Goal: Task Accomplishment & Management: Use online tool/utility

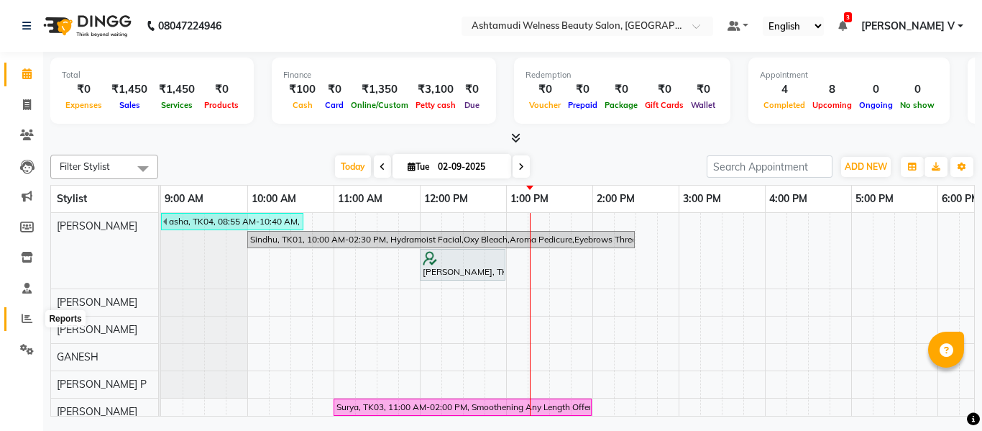
scroll to position [91, 0]
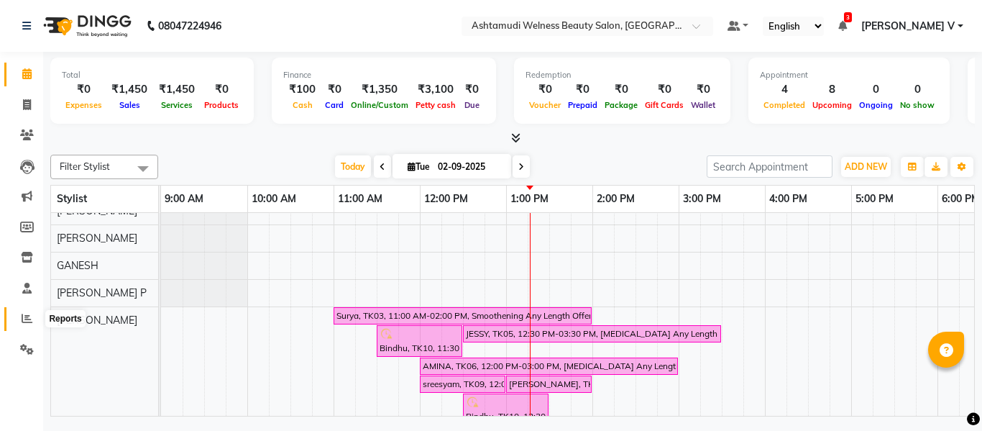
click at [27, 316] on icon at bounding box center [27, 318] width 11 height 11
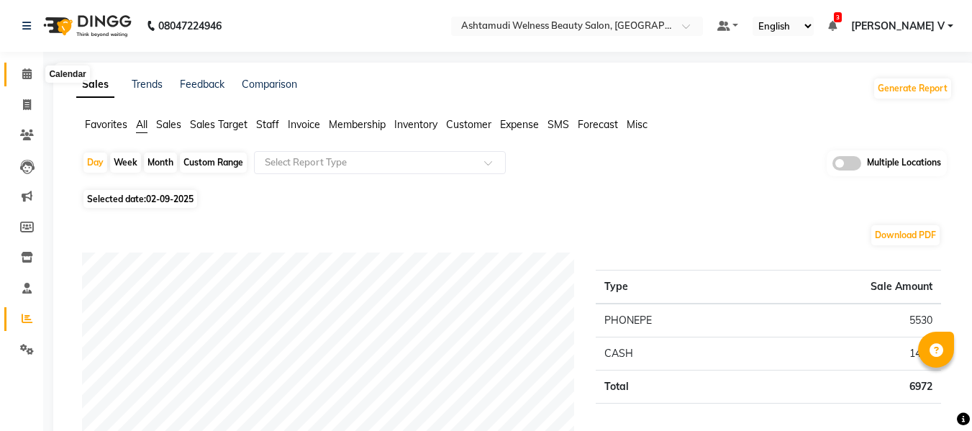
click at [27, 70] on icon at bounding box center [26, 73] width 9 height 11
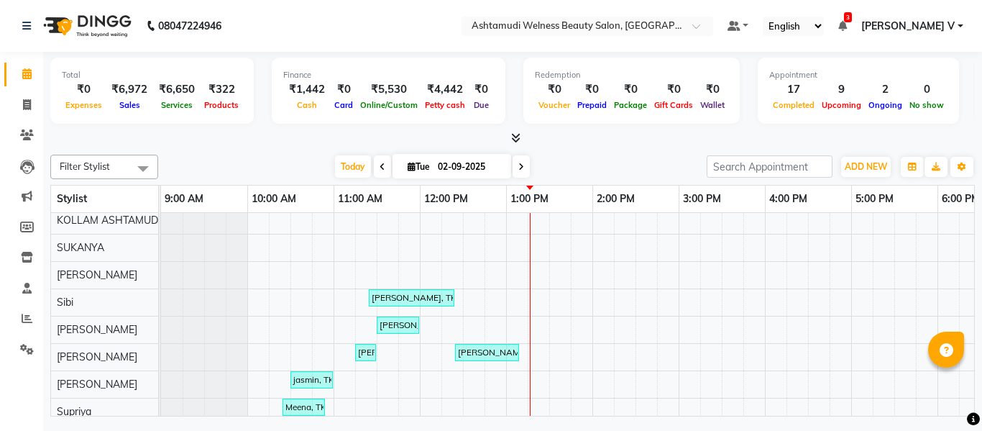
scroll to position [779, 0]
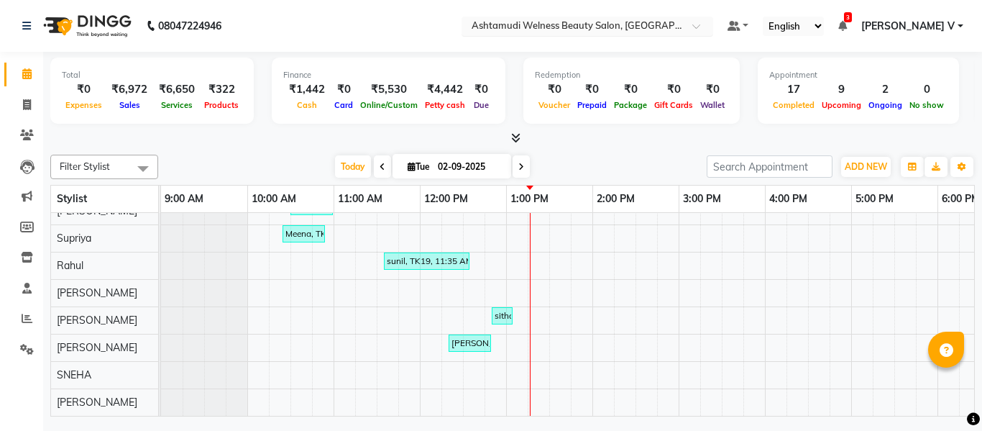
click at [677, 29] on input "text" at bounding box center [573, 27] width 209 height 14
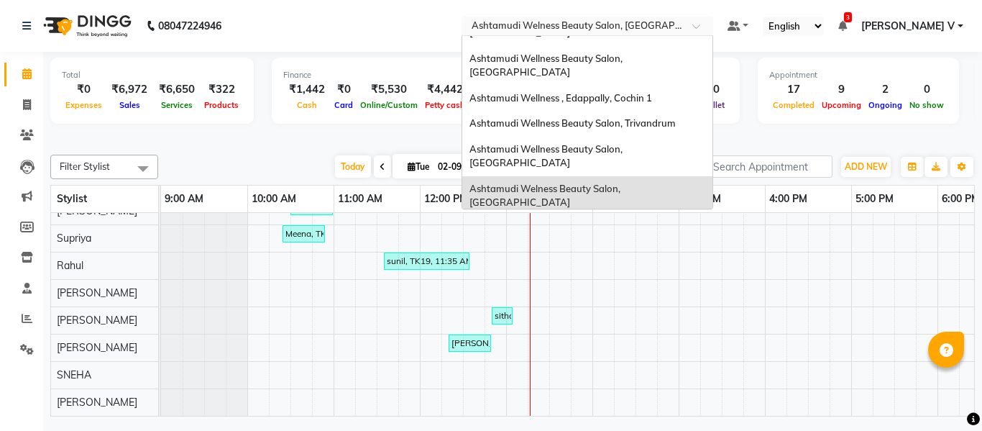
scroll to position [0, 0]
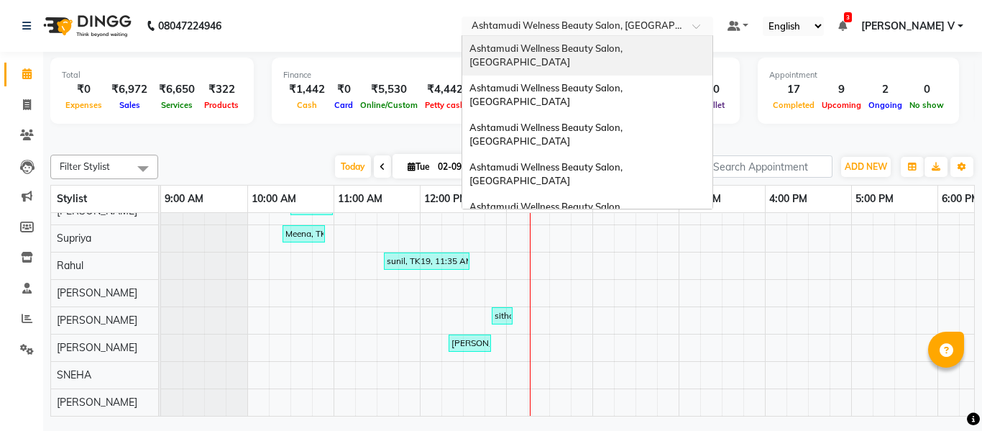
click at [625, 48] on span "Ashtamudi Wellness Beauty Salon, [GEOGRAPHIC_DATA]" at bounding box center [547, 55] width 155 height 26
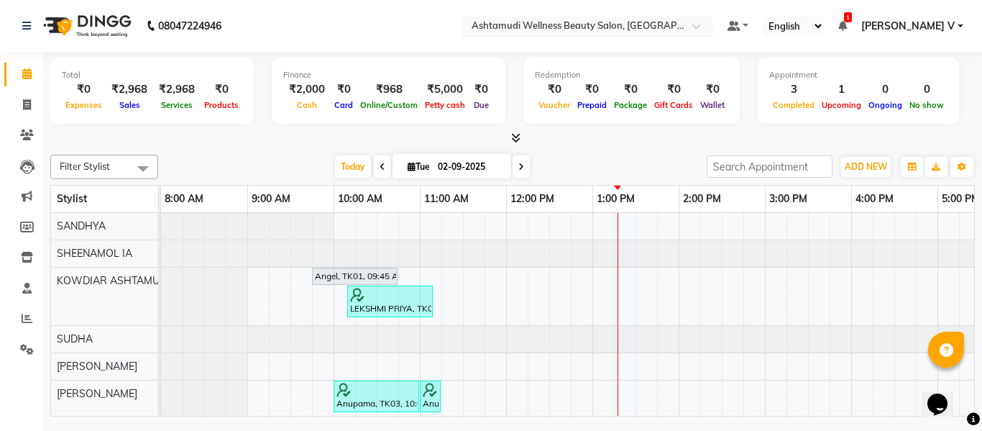
click at [680, 19] on div "× Ashtamudi Wellness Beauty Salon, Kowdiar" at bounding box center [580, 26] width 216 height 14
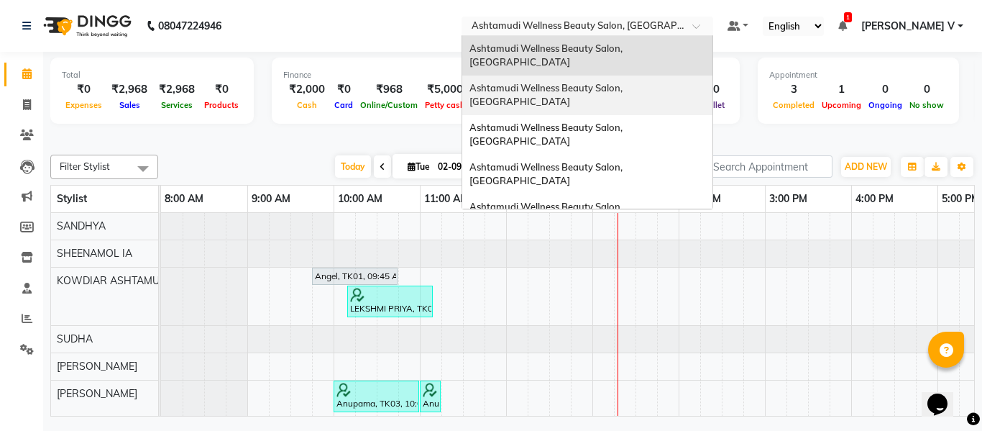
click at [697, 81] on div "Ashtamudi Wellness Beauty Salon, Guruvayur" at bounding box center [587, 96] width 250 height 40
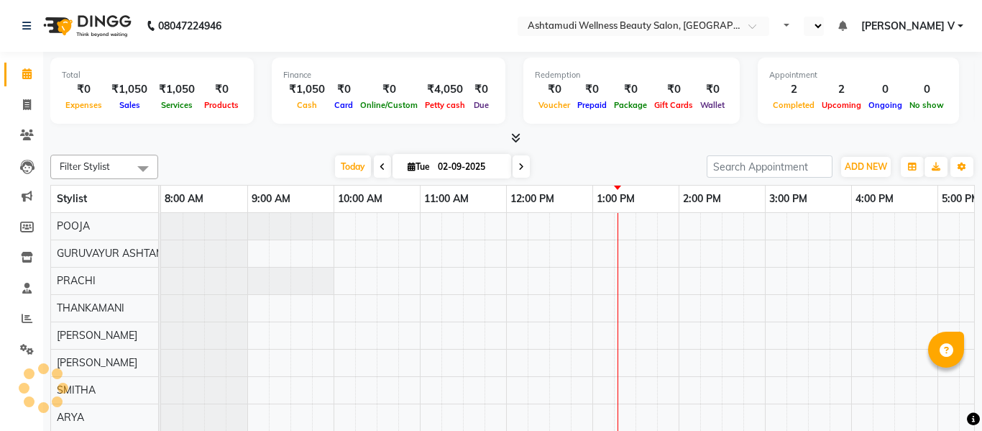
select select "en"
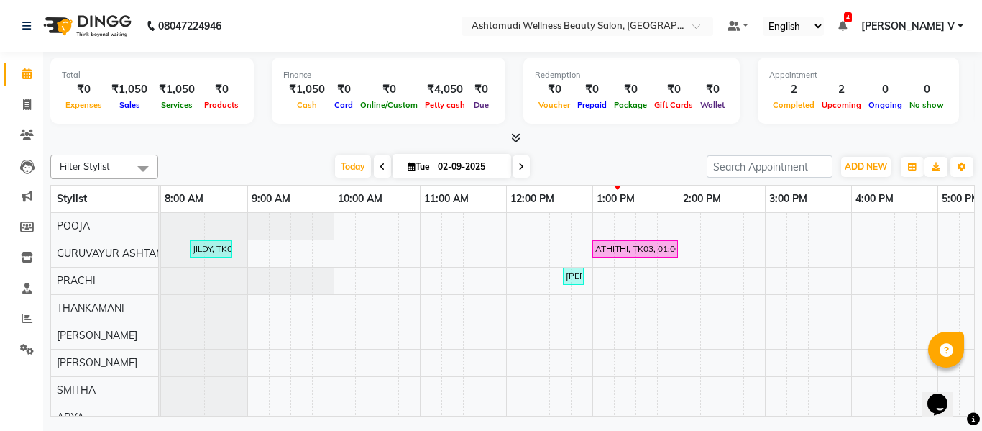
scroll to position [203, 0]
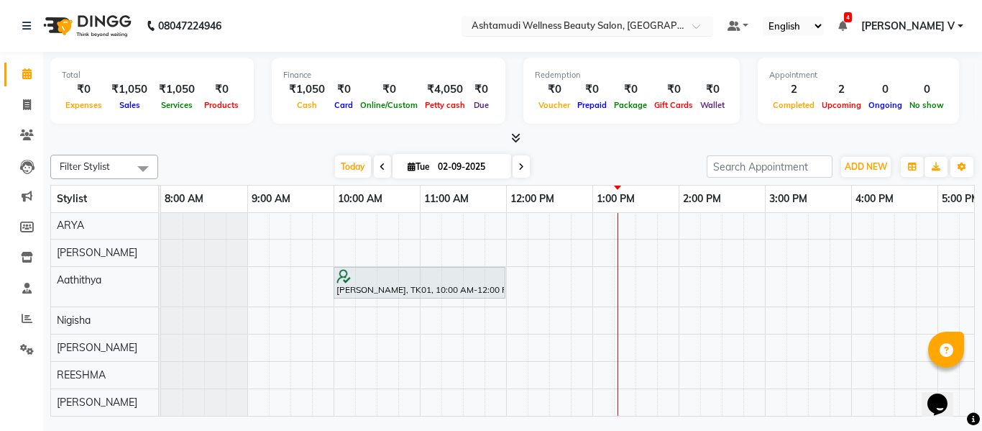
click at [677, 22] on input "text" at bounding box center [573, 27] width 209 height 14
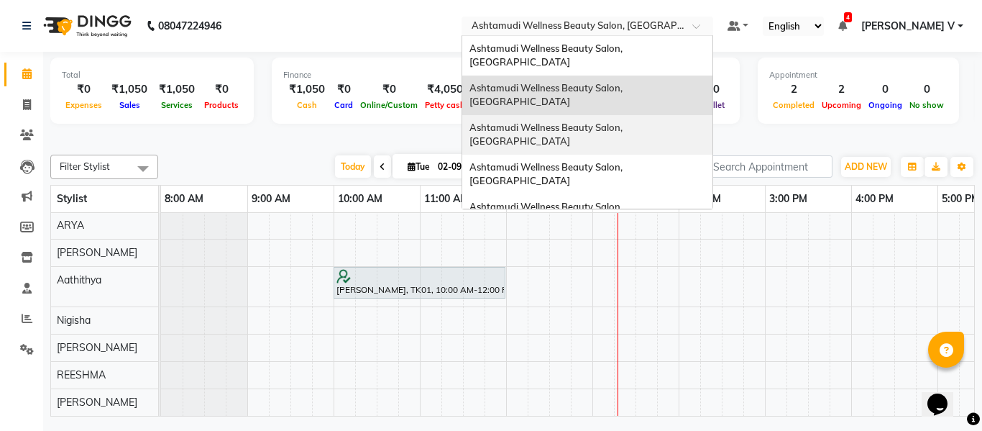
click at [625, 122] on span "Ashtamudi Wellness Beauty Salon, [GEOGRAPHIC_DATA]" at bounding box center [547, 135] width 155 height 26
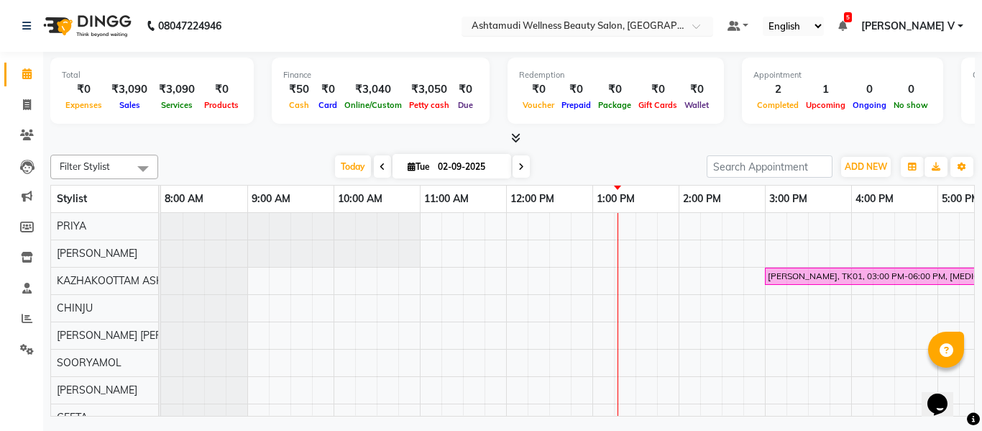
click at [713, 31] on div at bounding box center [588, 27] width 252 height 14
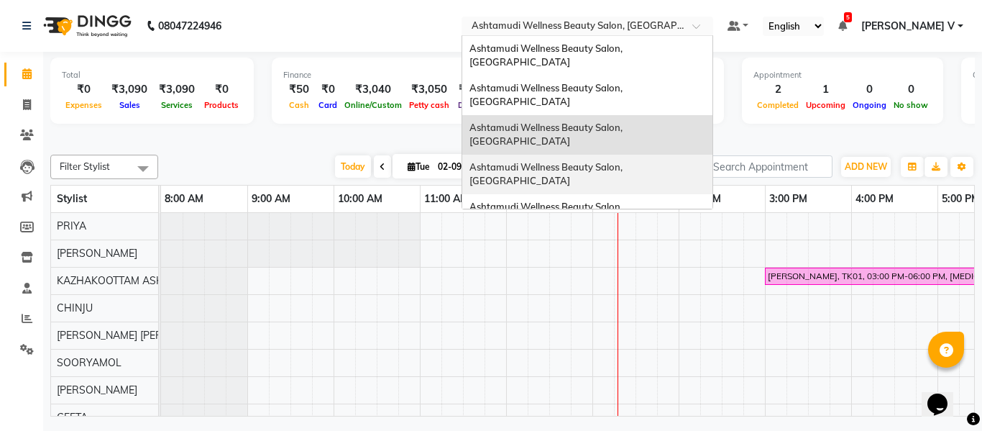
click at [625, 161] on span "Ashtamudi Wellness Beauty Salon, [GEOGRAPHIC_DATA]" at bounding box center [547, 174] width 155 height 26
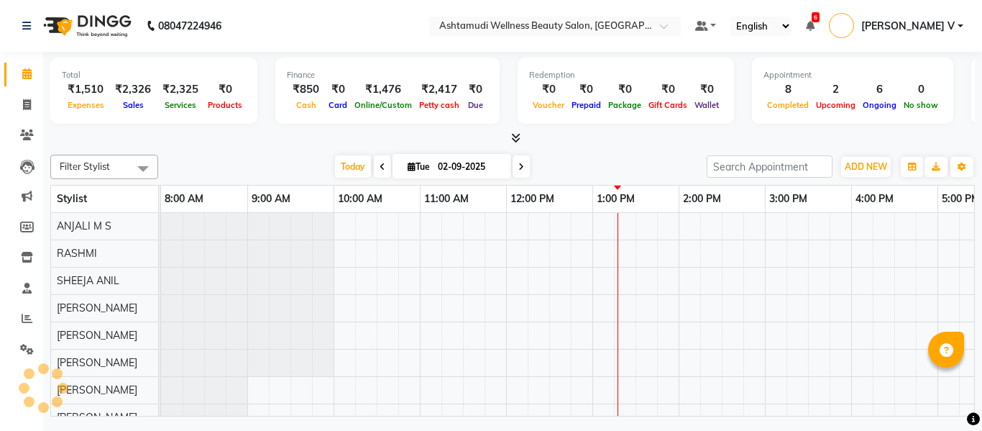
select select "en"
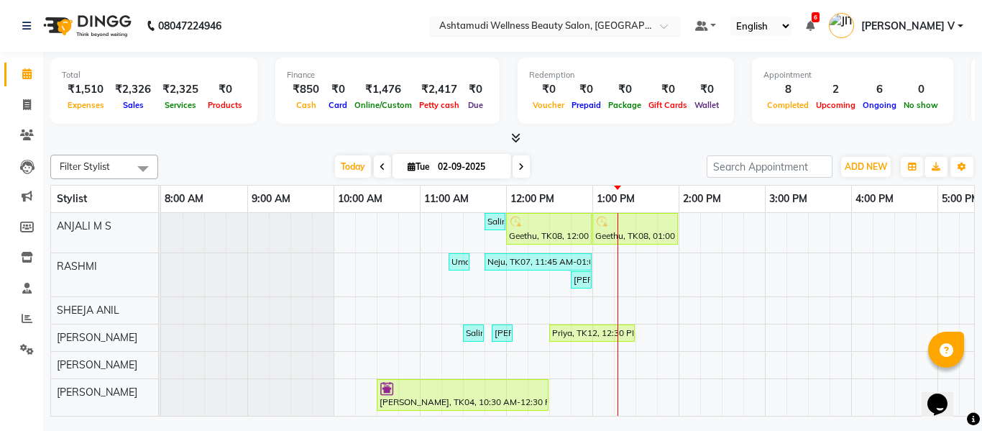
click at [645, 20] on input "text" at bounding box center [541, 27] width 209 height 14
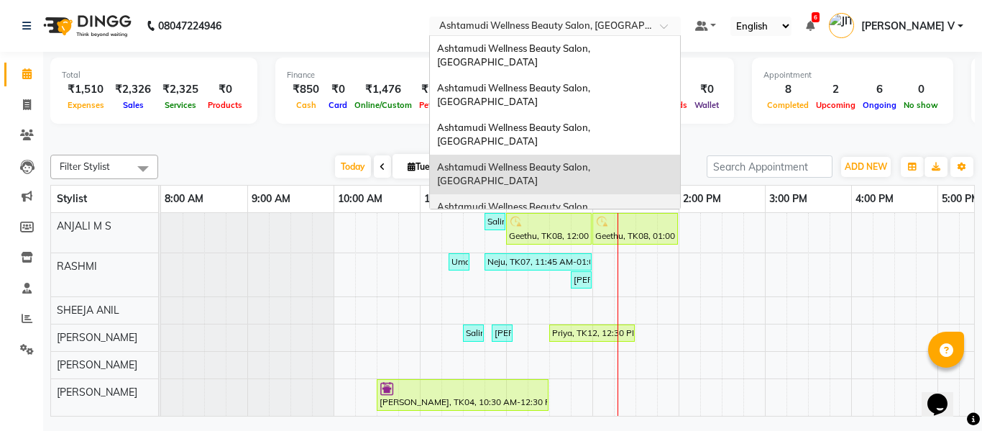
click at [593, 201] on span "Ashtamudi Wellness Beauty Salon, [GEOGRAPHIC_DATA]" at bounding box center [514, 214] width 155 height 26
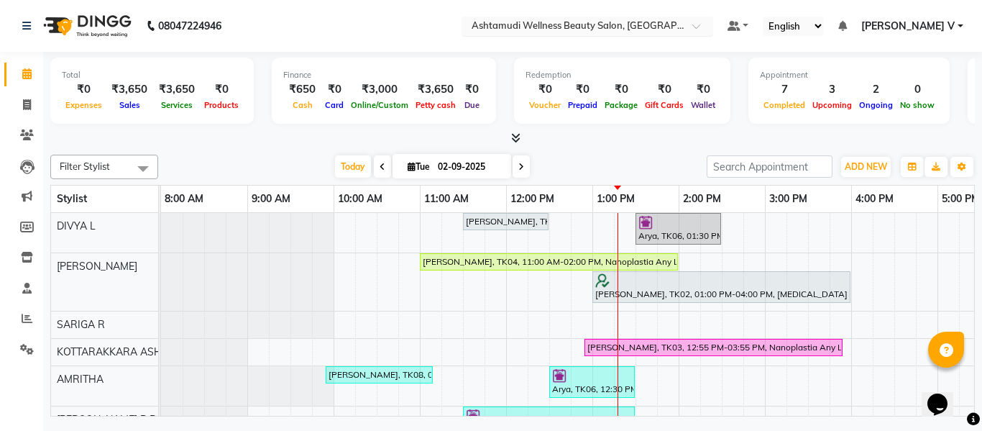
click at [677, 24] on input "text" at bounding box center [573, 27] width 209 height 14
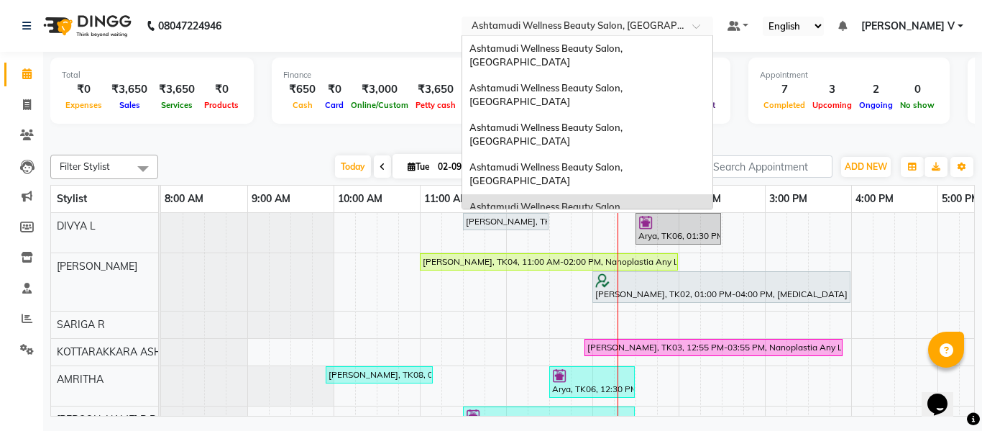
scroll to position [72, 0]
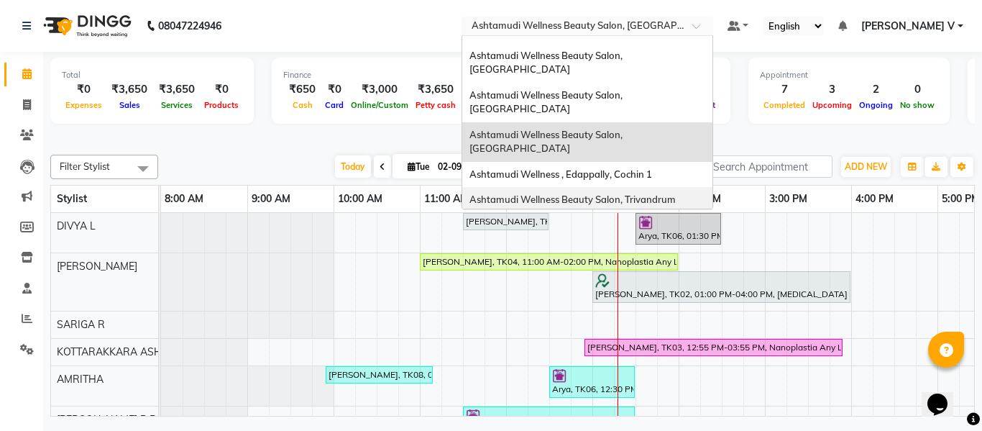
click at [676, 193] on span "Ashtamudi Wellness Beauty Salon, Trivandrum" at bounding box center [573, 199] width 206 height 12
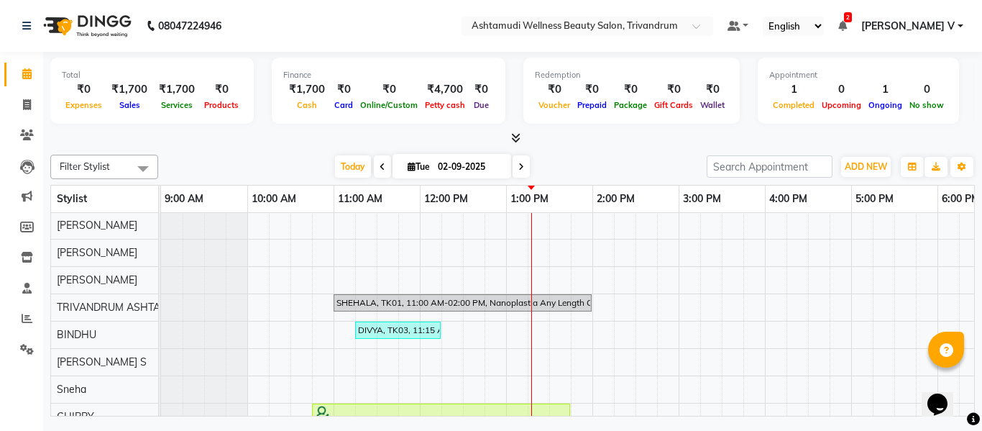
scroll to position [121, 0]
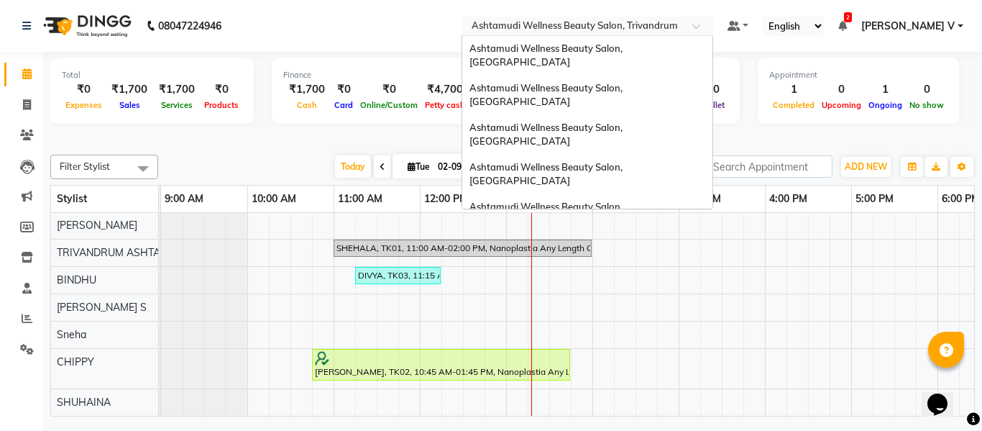
click at [677, 30] on input "text" at bounding box center [573, 27] width 209 height 14
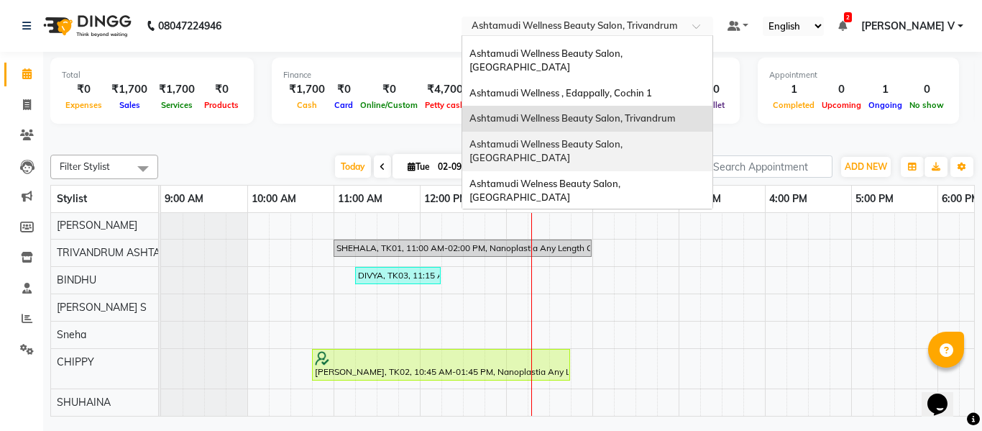
click at [625, 138] on span "Ashtamudi Wellness Beauty Salon, [GEOGRAPHIC_DATA]" at bounding box center [547, 151] width 155 height 26
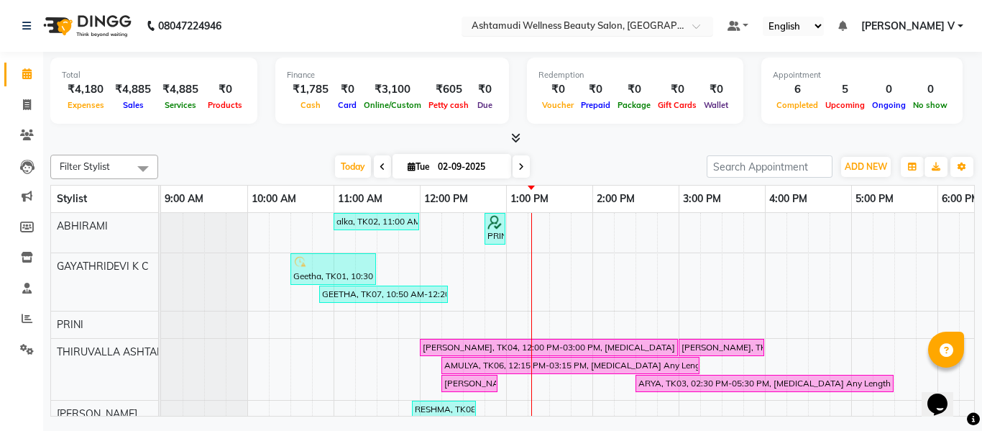
click at [677, 27] on input "text" at bounding box center [573, 27] width 209 height 14
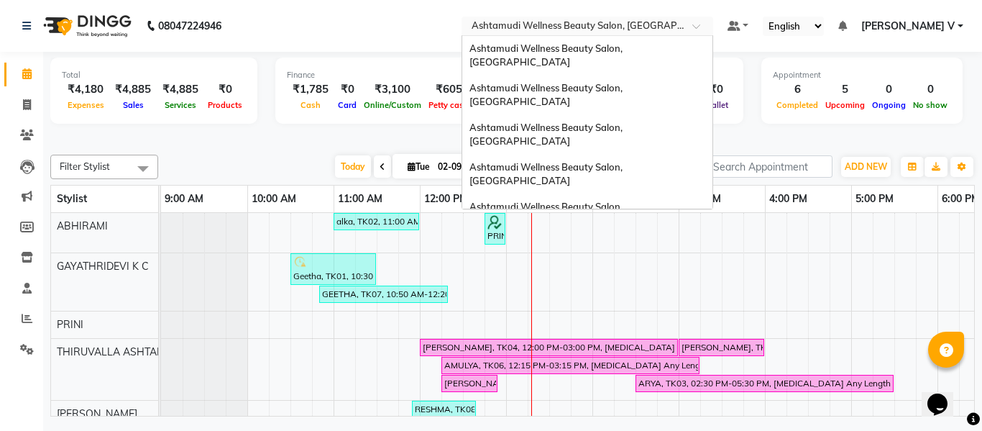
scroll to position [179, 0]
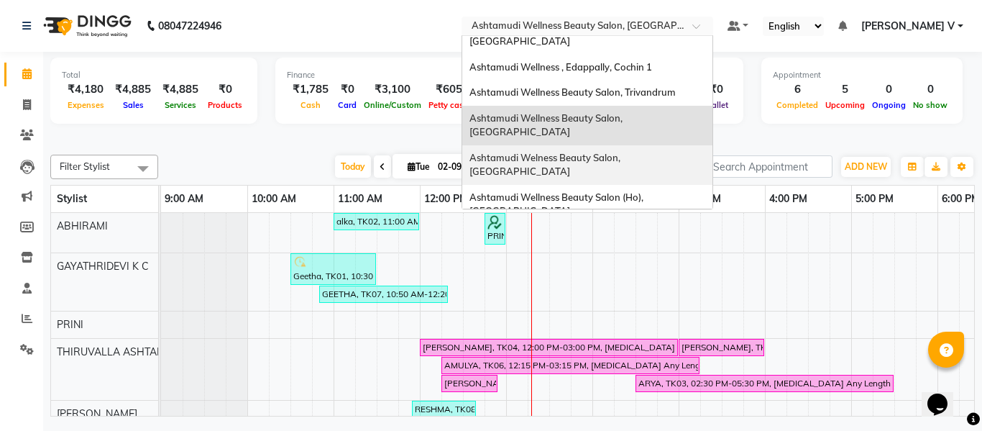
click at [713, 145] on div "Ashtamudi Welness Beauty Salon, [GEOGRAPHIC_DATA]" at bounding box center [587, 165] width 250 height 40
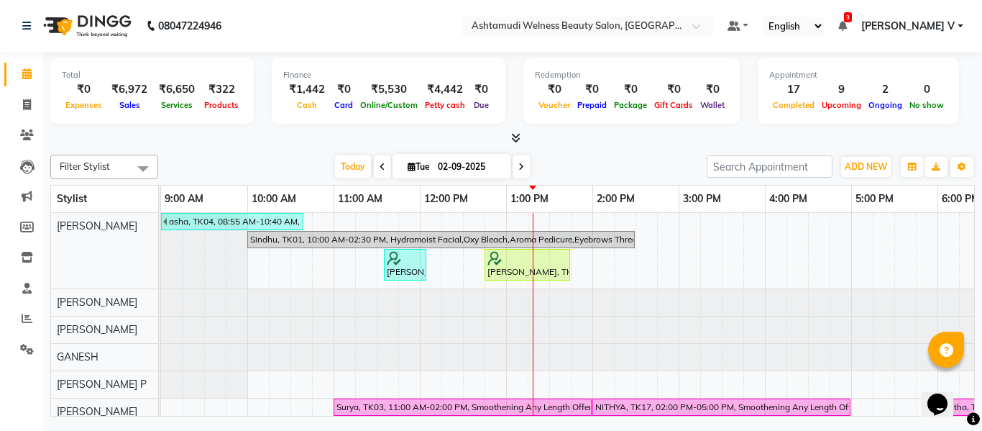
click at [683, 15] on nav "08047224946 Select Location × Ashtamudi Welness Beauty Salon, Chinnakkada Defau…" at bounding box center [491, 26] width 982 height 52
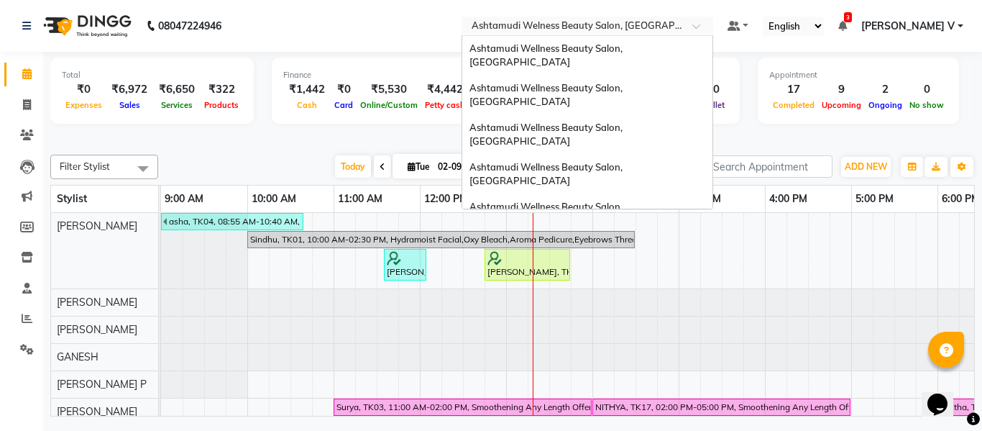
scroll to position [204, 0]
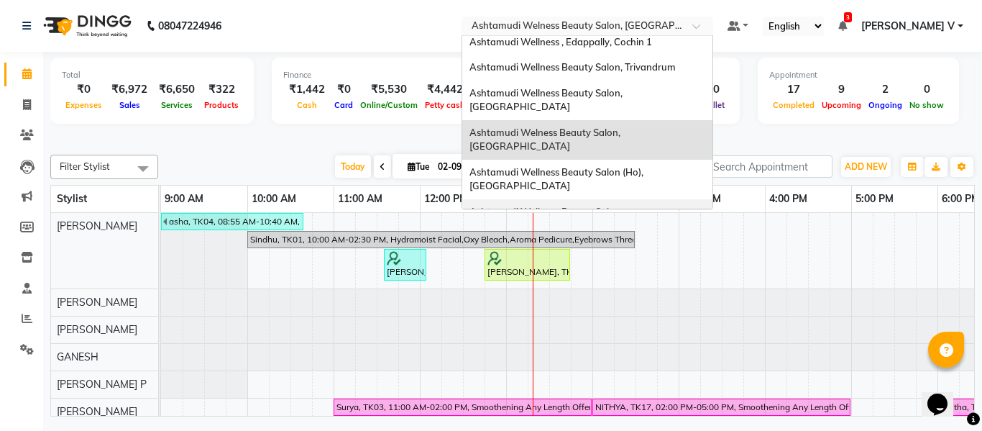
click at [713, 199] on div "Ashtamudi Wellness Beauty Salon, [GEOGRAPHIC_DATA]" at bounding box center [587, 219] width 250 height 40
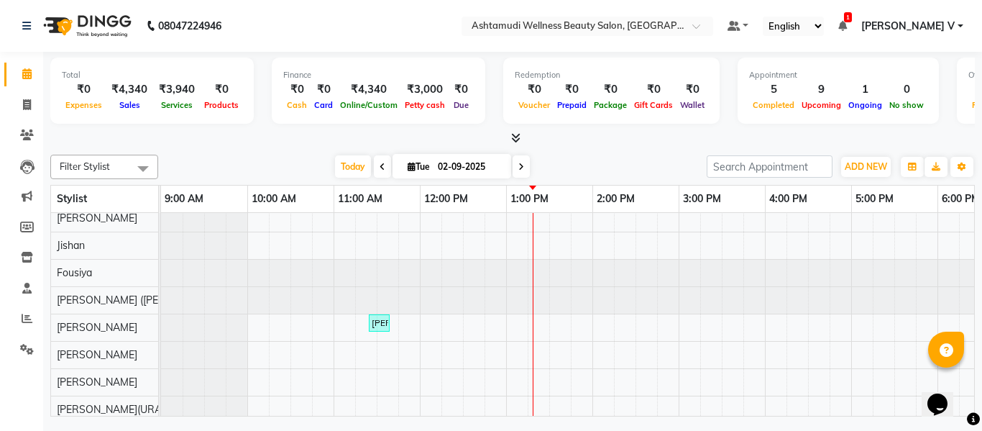
scroll to position [396, 0]
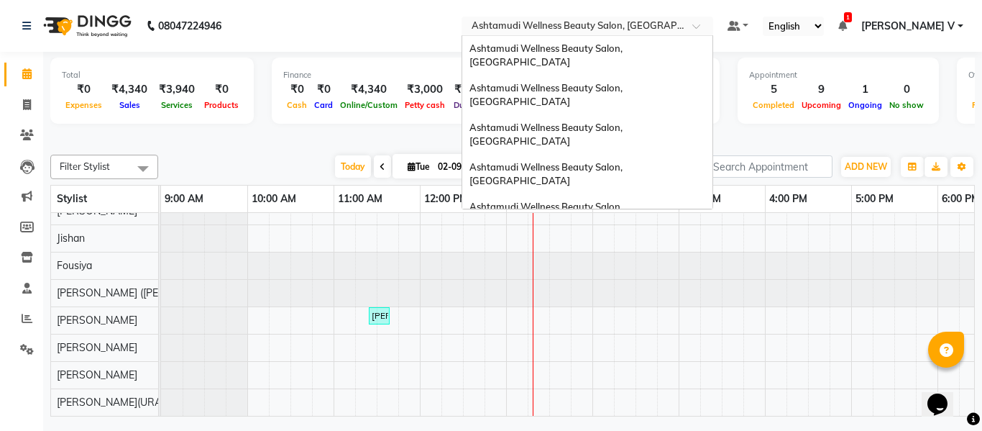
click at [677, 30] on input "text" at bounding box center [573, 27] width 209 height 14
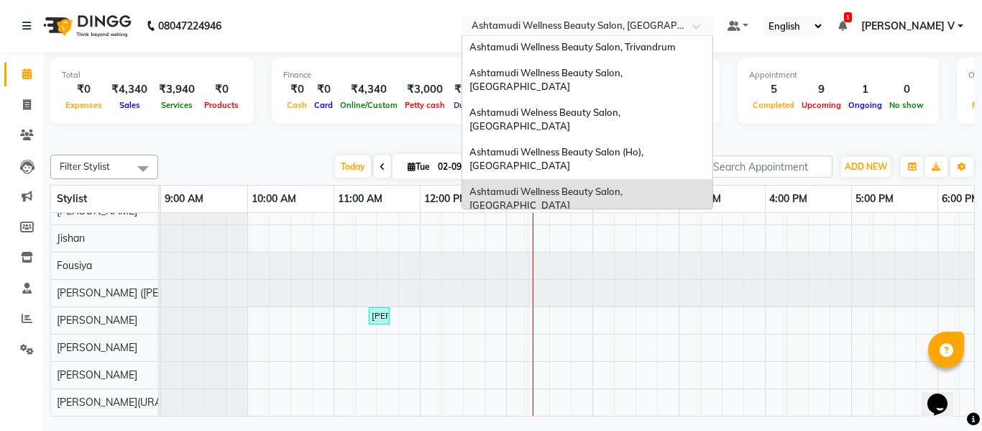
click at [625, 225] on span "Ashtamudi Wellness Beauty Salon, [GEOGRAPHIC_DATA]" at bounding box center [547, 238] width 155 height 26
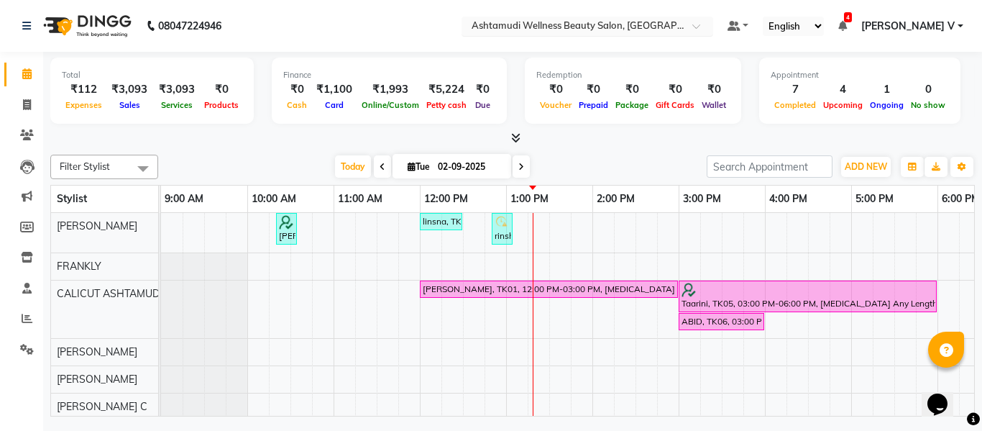
click at [677, 27] on input "text" at bounding box center [573, 27] width 209 height 14
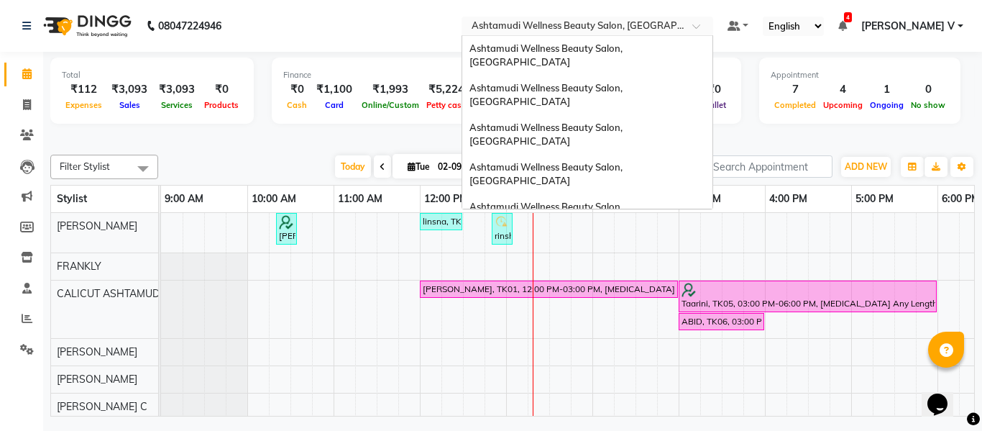
scroll to position [224, 0]
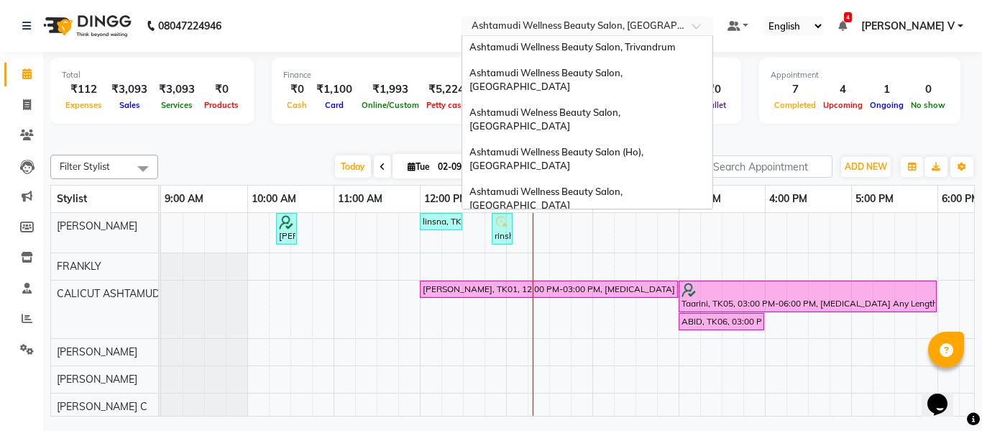
click at [704, 258] on div "Ashtamudi Beauty Lounge, [GEOGRAPHIC_DATA]" at bounding box center [587, 271] width 250 height 26
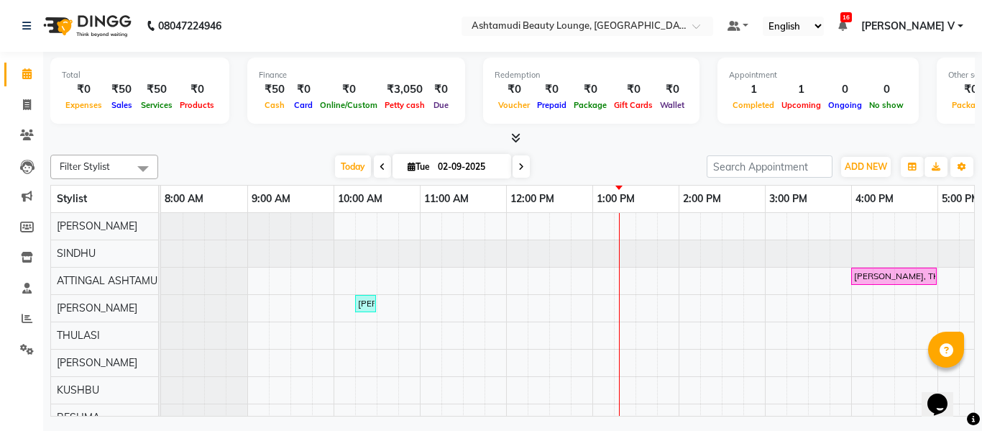
click at [639, 12] on nav "08047224946 Select Location × Ashtamudi Beauty Lounge, Attingal Default Panel M…" at bounding box center [491, 26] width 982 height 52
click at [631, 20] on input "text" at bounding box center [573, 27] width 209 height 14
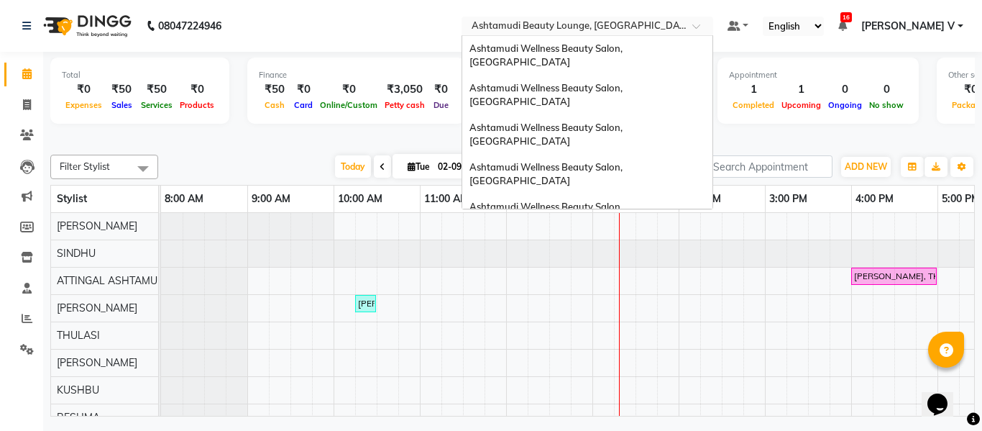
scroll to position [224, 0]
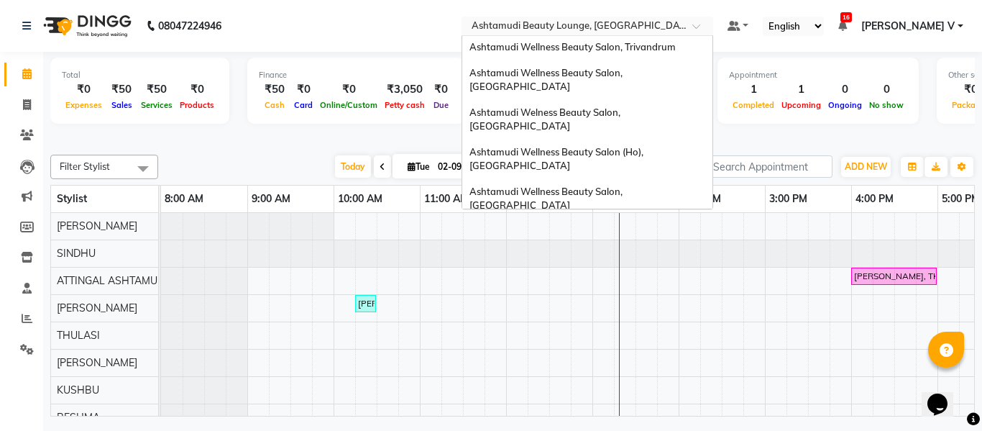
click at [677, 283] on div "Ashtamudi Wellness Beauty Salon, Alappuzha" at bounding box center [587, 303] width 250 height 40
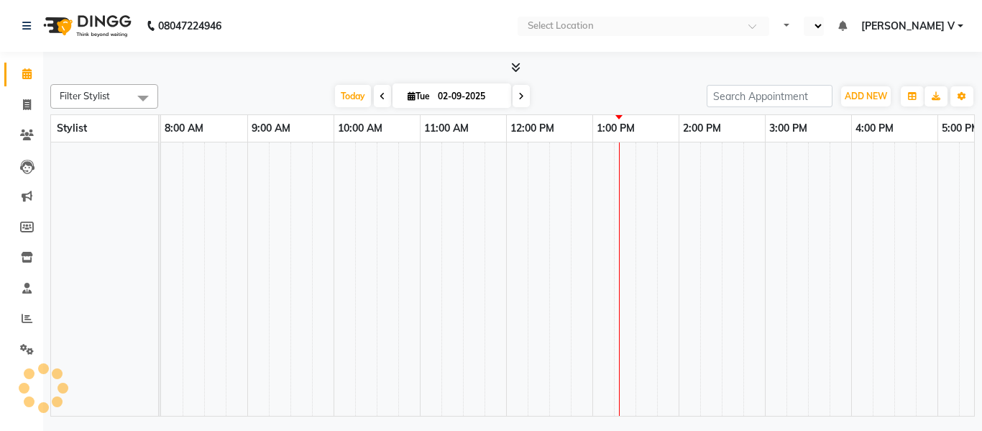
scroll to position [0, 309]
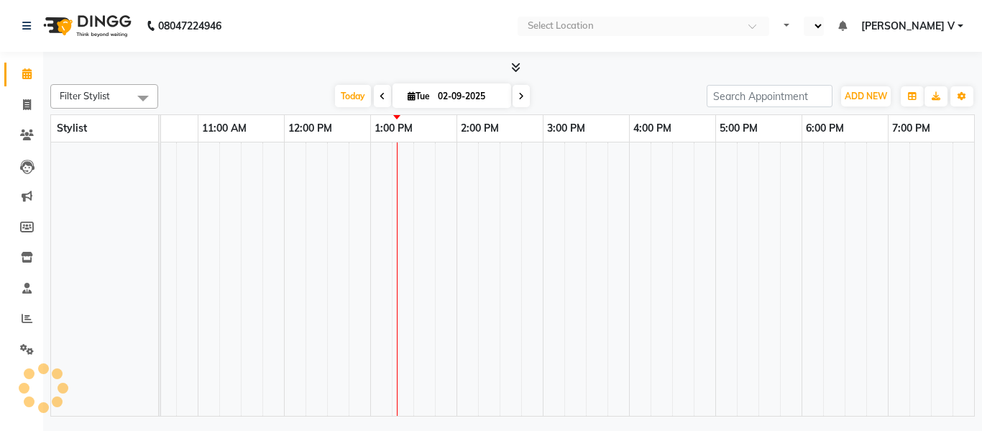
select select "en"
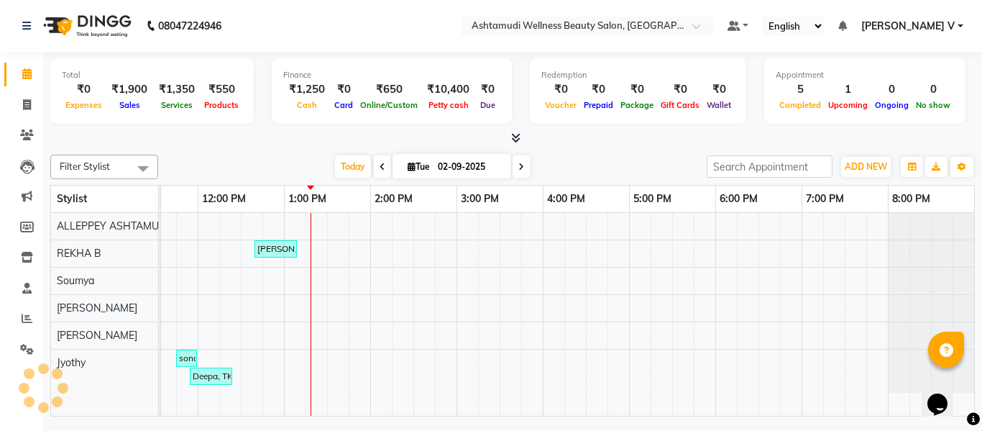
scroll to position [0, 0]
click at [685, 34] on div "Select Location × Ashtamudi Wellness Beauty Salon, Alappuzha" at bounding box center [588, 26] width 252 height 19
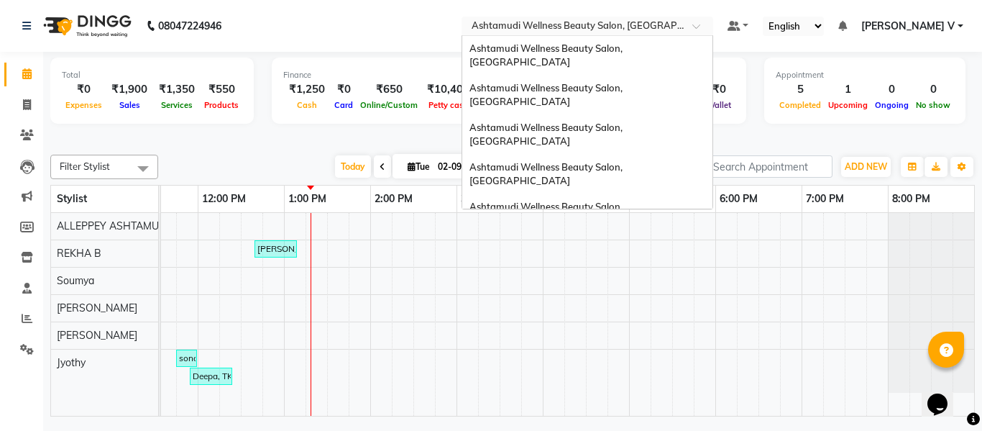
scroll to position [224, 0]
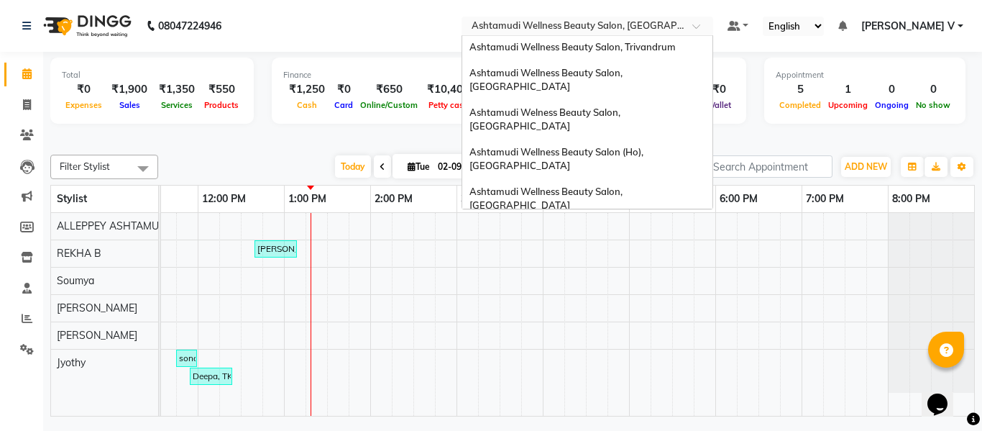
click at [685, 329] on span "Ashtamudi Unisex Salon, Dreams Mall, Dreams Mall Kottiyam" at bounding box center [584, 342] width 228 height 26
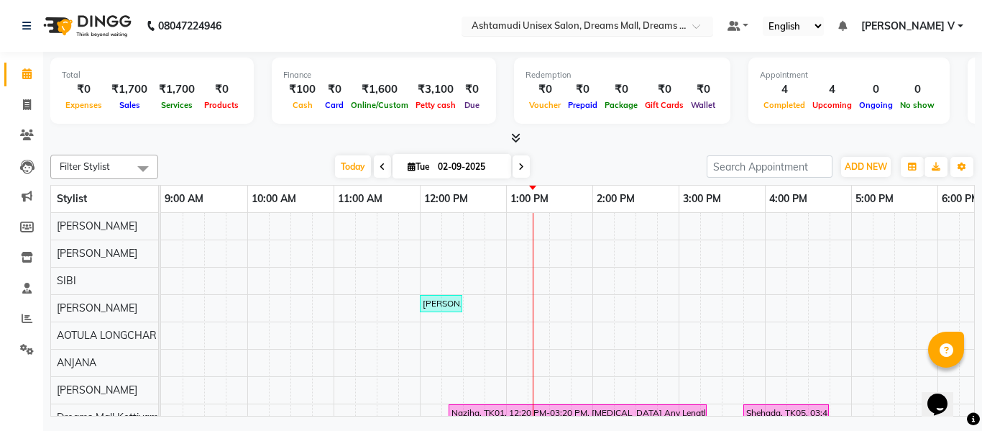
click at [677, 28] on input "text" at bounding box center [573, 27] width 209 height 14
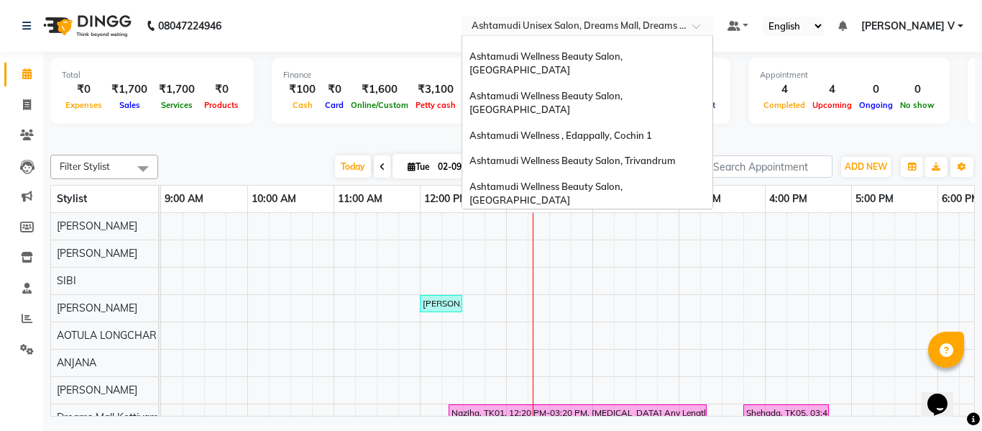
scroll to position [81, 0]
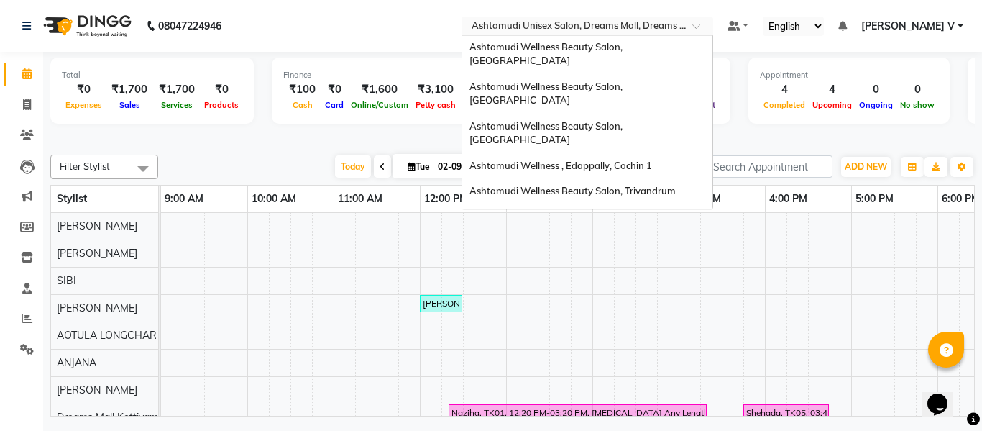
click at [623, 250] on span "Ashtamudi Welness Beauty Salon, [GEOGRAPHIC_DATA]" at bounding box center [546, 263] width 153 height 26
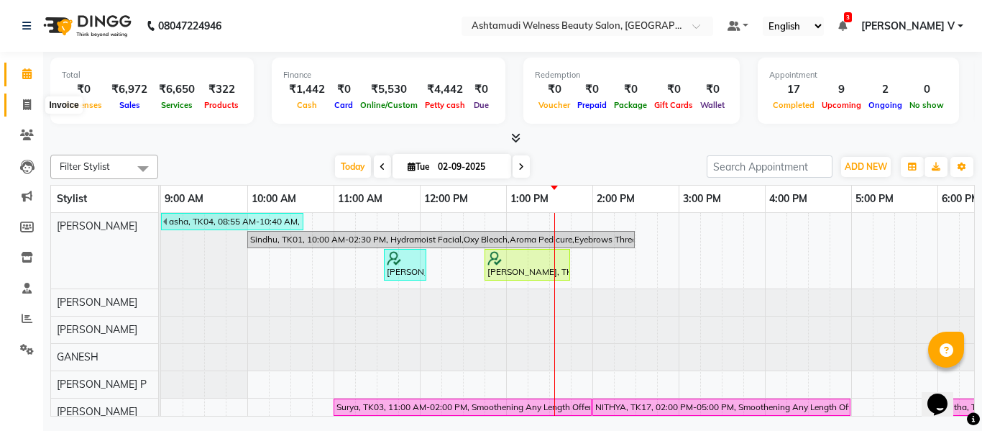
click at [23, 105] on icon at bounding box center [27, 104] width 8 height 11
select select "4529"
select select "service"
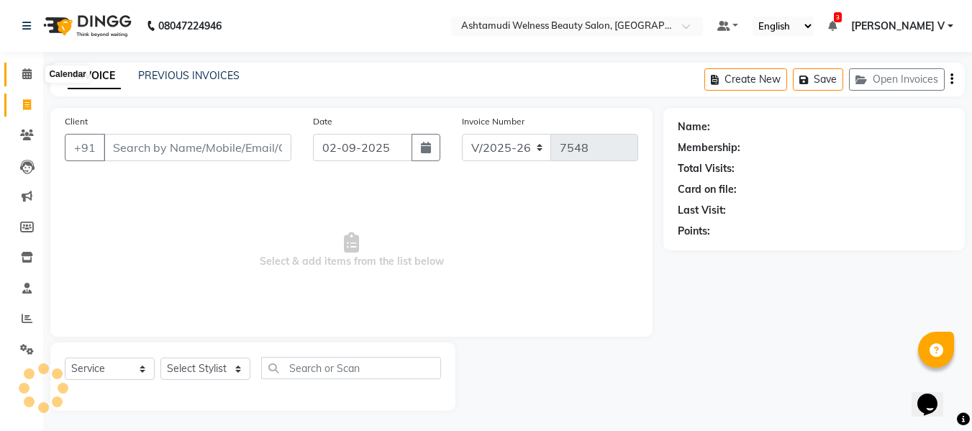
click at [31, 78] on icon at bounding box center [26, 73] width 9 height 11
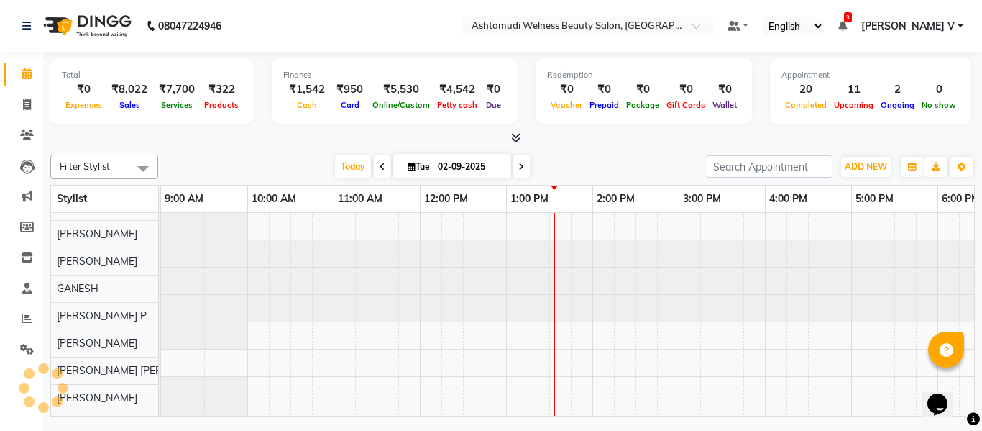
scroll to position [19, 0]
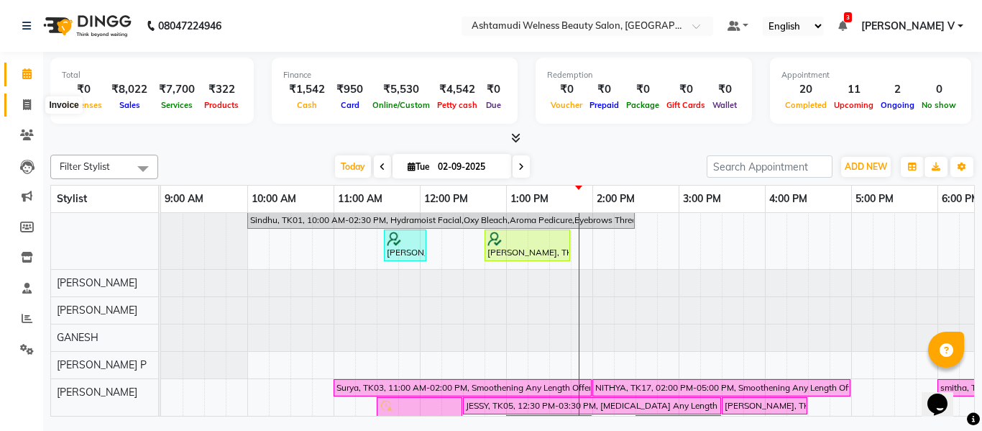
click at [27, 100] on icon at bounding box center [27, 104] width 8 height 11
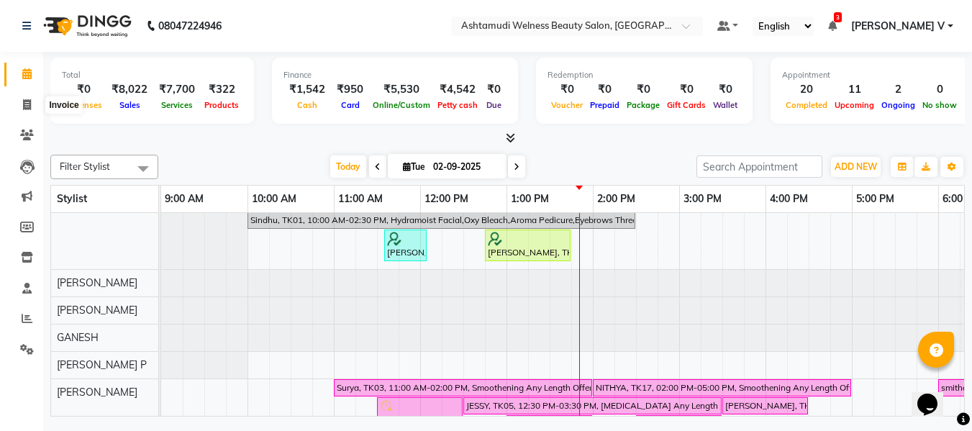
select select "service"
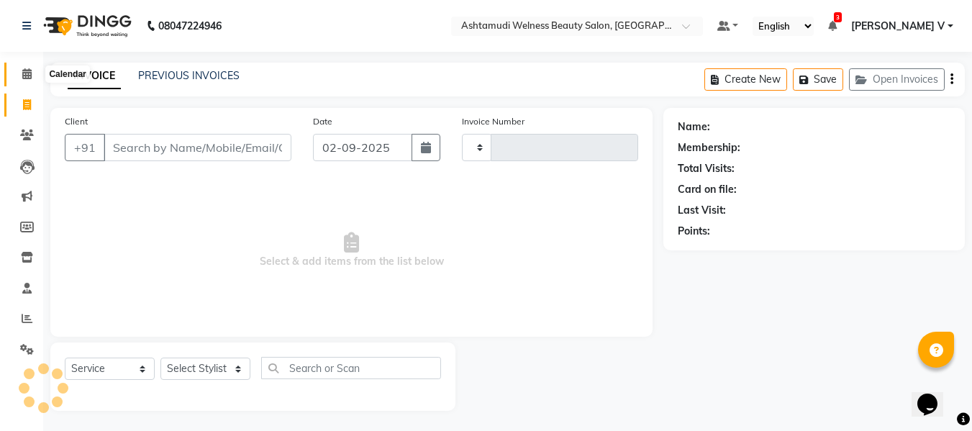
type input "7552"
click at [32, 72] on icon at bounding box center [26, 73] width 9 height 11
